Goal: Find specific page/section: Find specific page/section

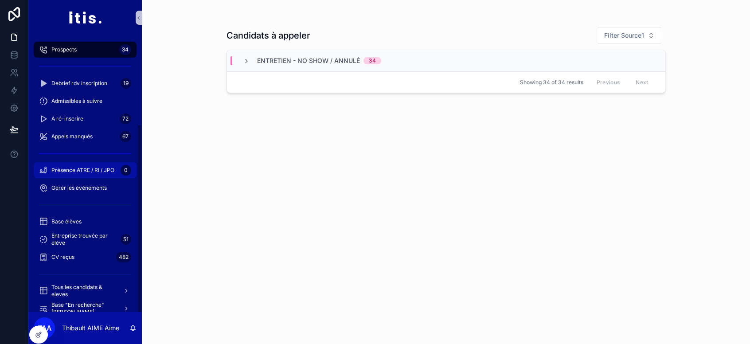
scroll to position [129, 0]
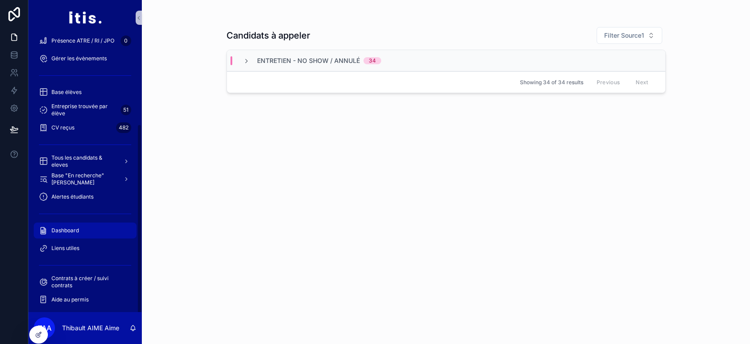
click at [76, 228] on span "Dashboard" at bounding box center [64, 230] width 27 height 7
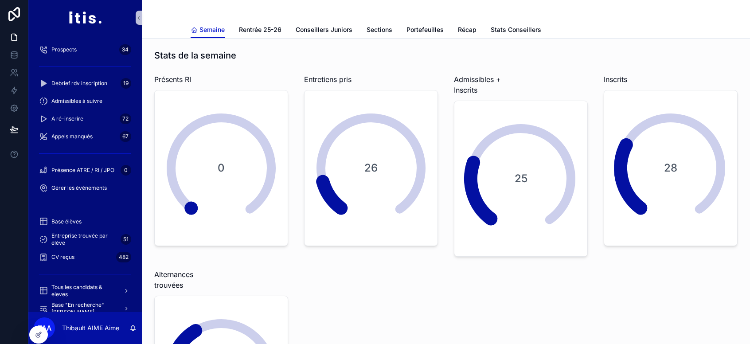
click at [279, 18] on div "scrollable content" at bounding box center [446, 10] width 510 height 21
click at [253, 35] on link "Rentrée 25-26" at bounding box center [260, 31] width 43 height 18
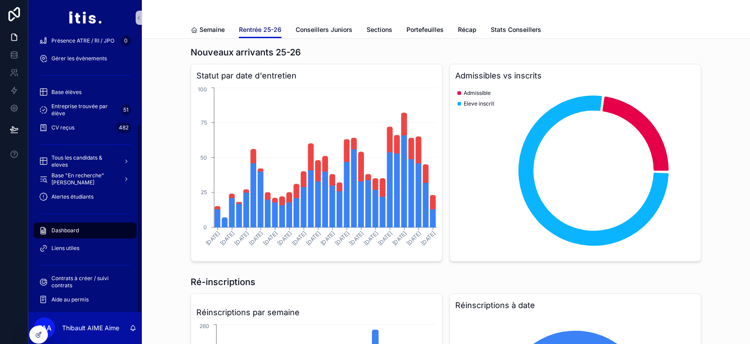
scroll to position [28, 0]
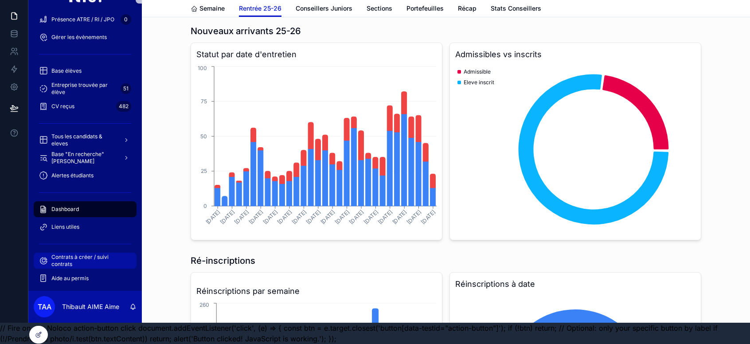
click at [70, 253] on span "Contrats à créer / suivi contrats" at bounding box center [89, 260] width 76 height 14
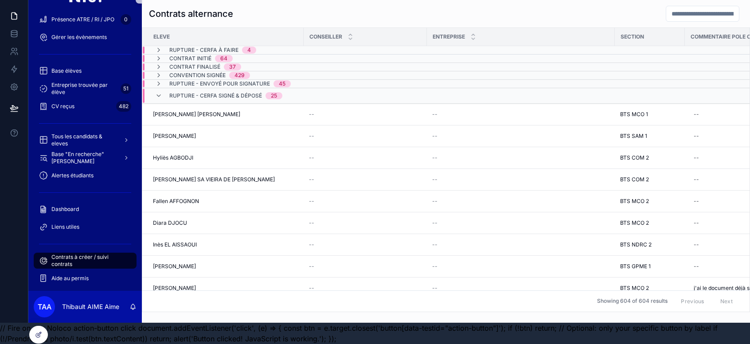
click at [243, 47] on span "4" at bounding box center [249, 50] width 14 height 7
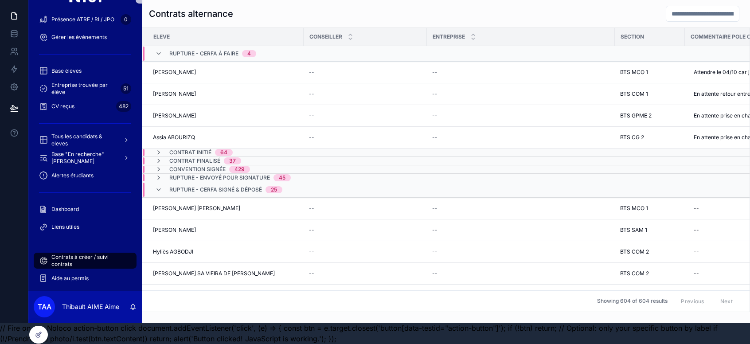
click at [228, 50] on span "Rupture - CERFA à faire" at bounding box center [203, 53] width 69 height 7
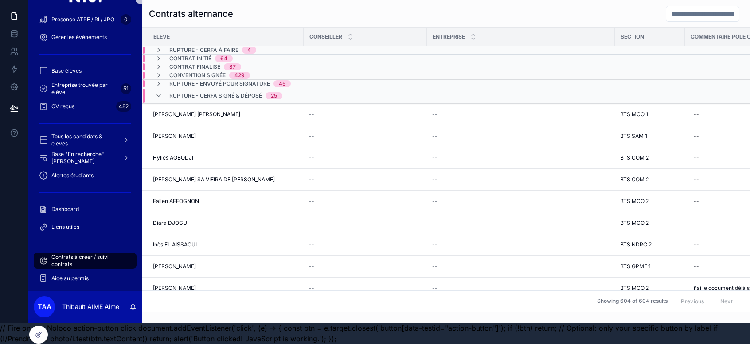
click at [216, 92] on span "Rupture - CERFA signé & déposé" at bounding box center [215, 95] width 93 height 7
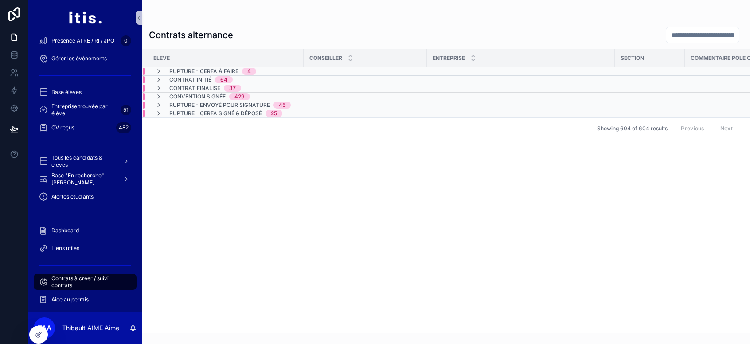
click at [211, 70] on span "Rupture - CERFA à faire" at bounding box center [203, 71] width 69 height 7
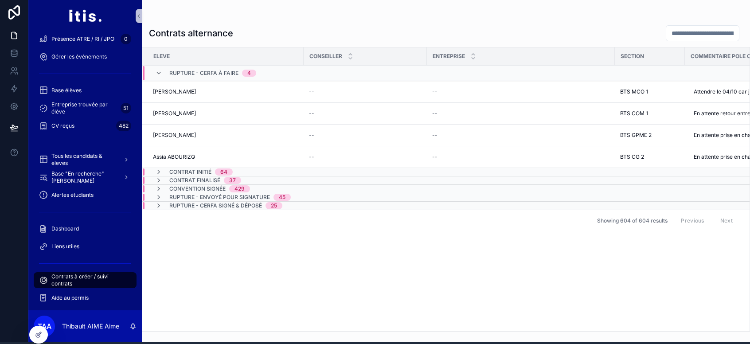
click at [223, 74] on span "Rupture - CERFA à faire" at bounding box center [203, 73] width 69 height 7
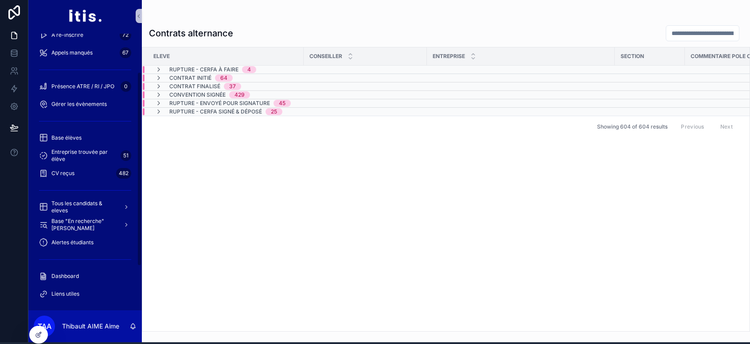
scroll to position [28, 0]
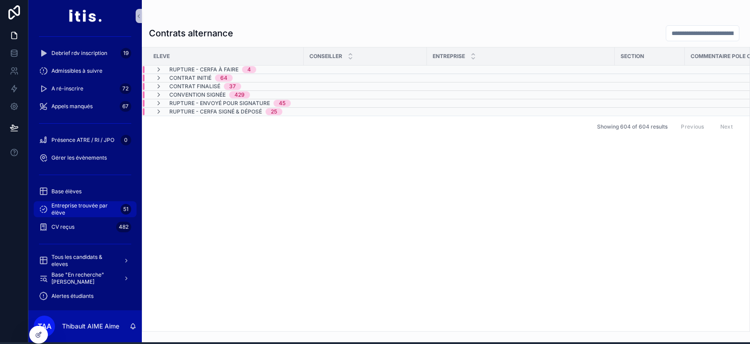
click at [95, 206] on span "Entreprise trouvée par élève" at bounding box center [84, 209] width 66 height 14
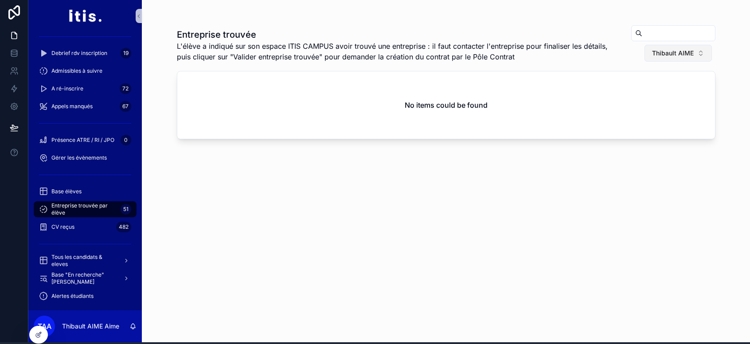
click at [681, 56] on span "Thibault AIME" at bounding box center [673, 53] width 42 height 9
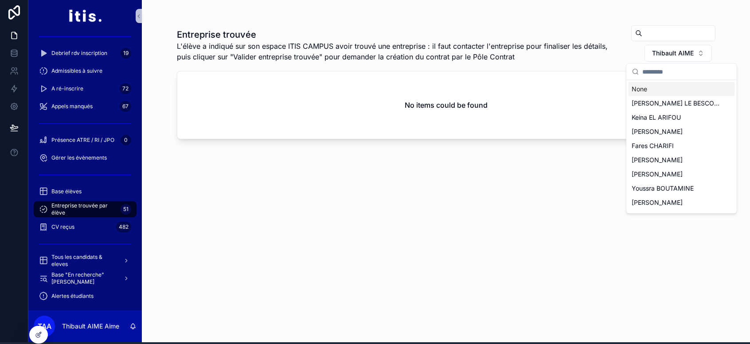
click at [642, 91] on div "None" at bounding box center [681, 89] width 106 height 14
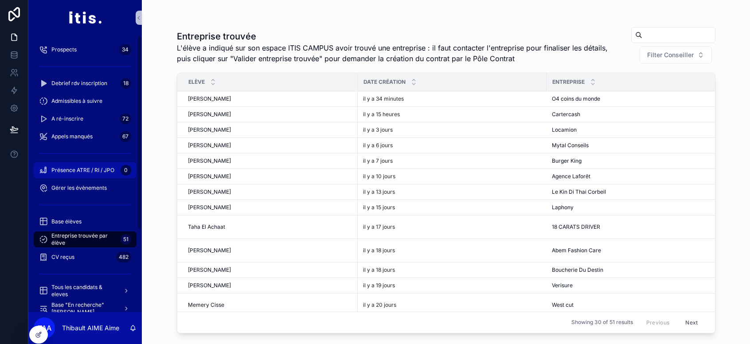
click at [94, 169] on span "Présence ATRE / RI / JPO" at bounding box center [82, 170] width 63 height 7
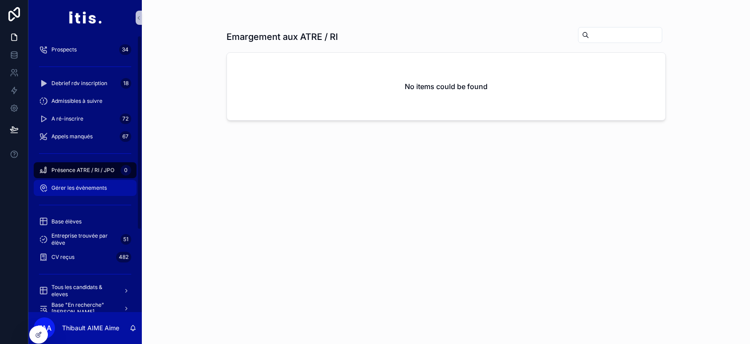
scroll to position [129, 0]
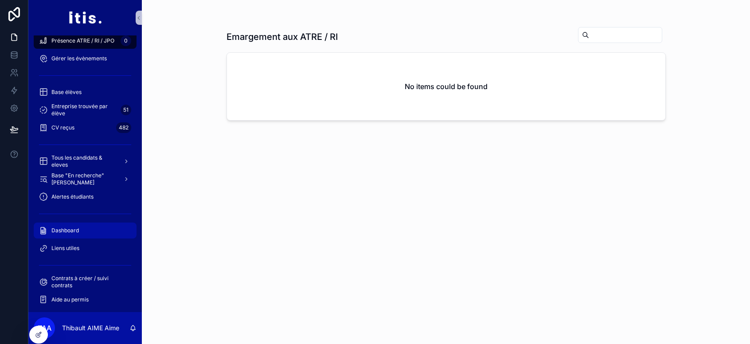
click at [82, 228] on div "Dashboard" at bounding box center [85, 230] width 92 height 14
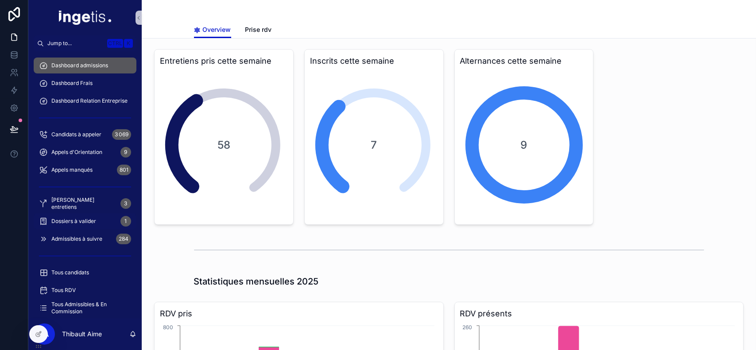
click at [86, 224] on span "Dossiers à valider" at bounding box center [73, 221] width 45 height 7
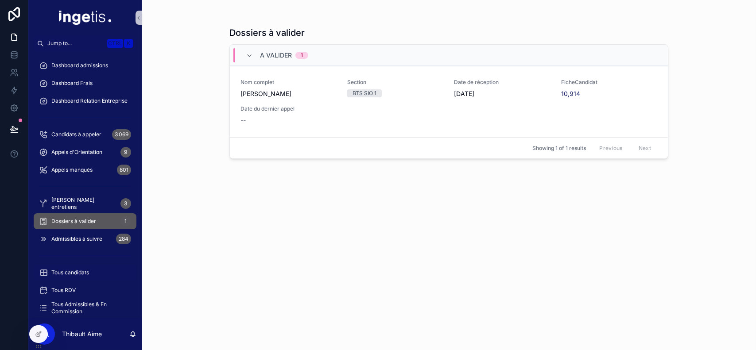
scroll to position [101, 0]
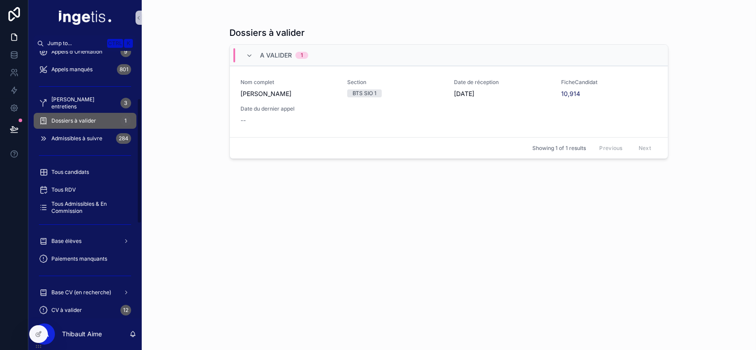
click at [88, 217] on div "scrollable content" at bounding box center [84, 225] width 113 height 16
click at [96, 205] on span "Tous Admissibles & En Commission" at bounding box center [89, 208] width 76 height 14
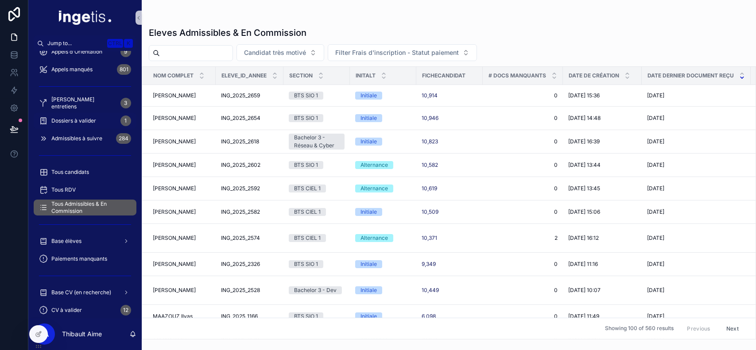
click at [100, 117] on div "Dossiers à valider 1" at bounding box center [85, 121] width 92 height 14
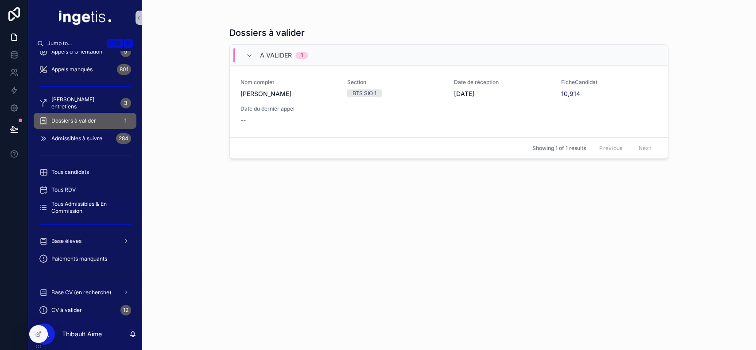
click at [74, 202] on span "Tous Admissibles & En Commission" at bounding box center [89, 208] width 76 height 14
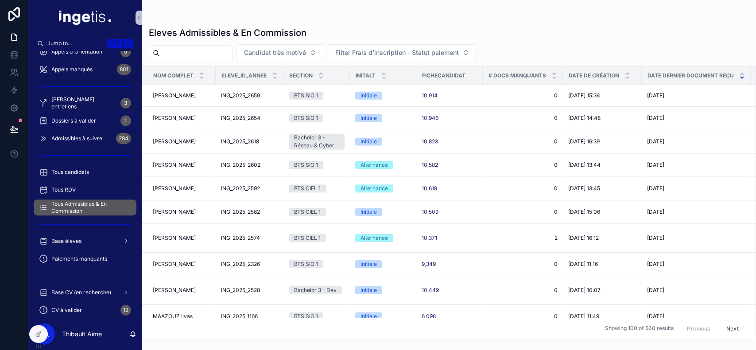
click at [98, 120] on div "Dossiers à valider 1" at bounding box center [85, 121] width 92 height 14
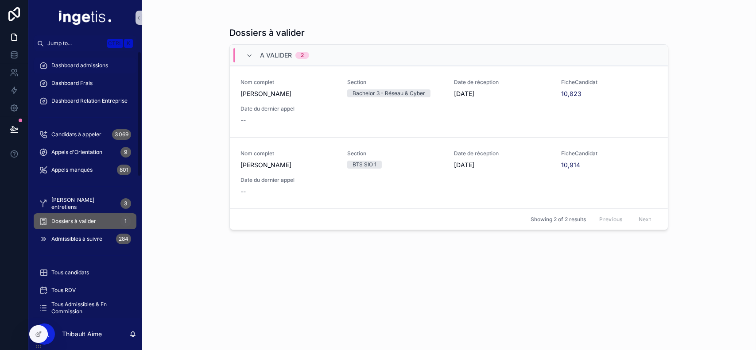
click at [93, 68] on span "Dashboard admissions" at bounding box center [79, 65] width 57 height 7
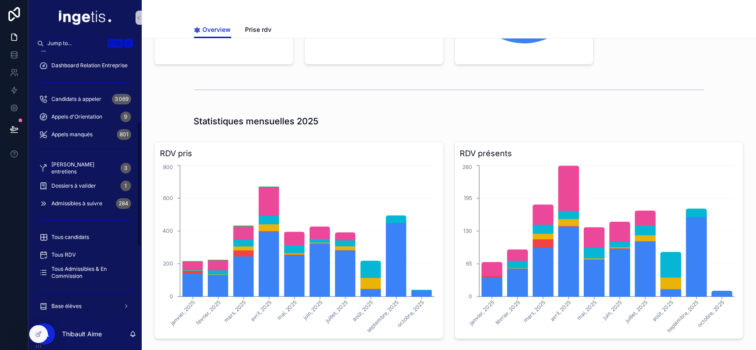
scroll to position [151, 0]
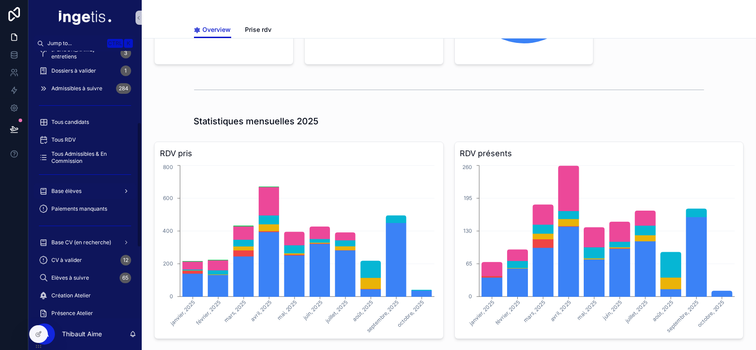
click at [78, 190] on span "Base élèves" at bounding box center [66, 191] width 30 height 7
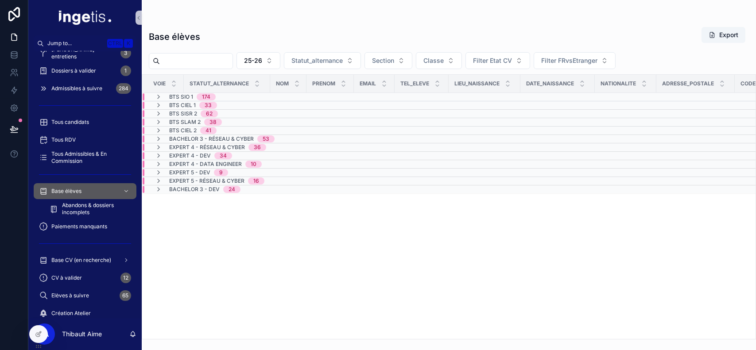
click at [218, 94] on div "BTS SIO 1 174" at bounding box center [185, 96] width 82 height 7
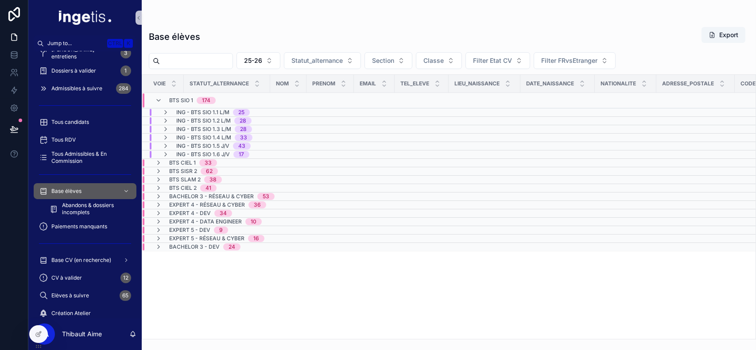
click at [195, 94] on div "BTS SIO 1 174" at bounding box center [192, 100] width 47 height 14
